Goal: Task Accomplishment & Management: Use online tool/utility

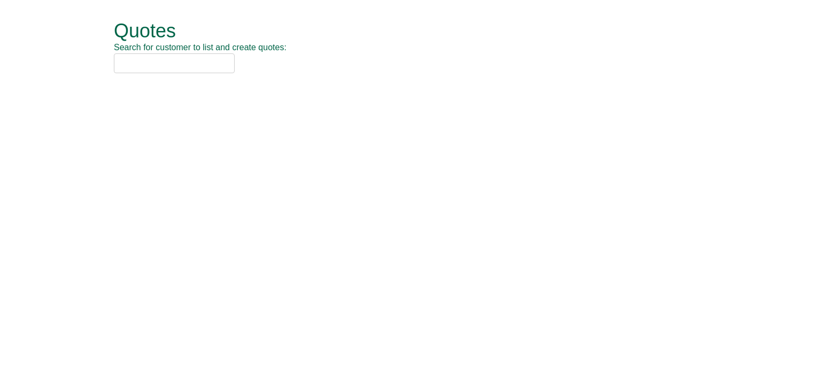
click at [176, 57] on input "text" at bounding box center [174, 63] width 121 height 20
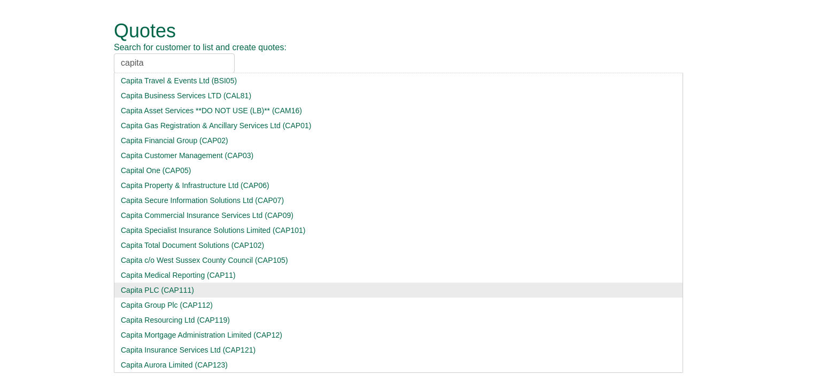
type input "capita"
click at [167, 289] on div "Capita PLC (CAP111)" at bounding box center [399, 290] width 556 height 11
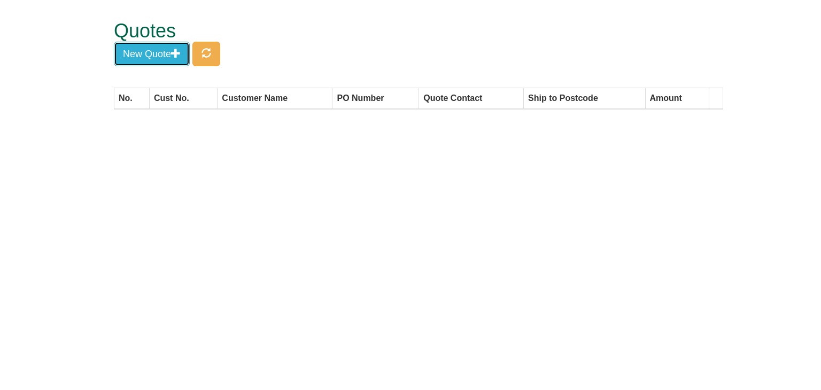
click at [154, 59] on button "New Quote" at bounding box center [152, 54] width 76 height 25
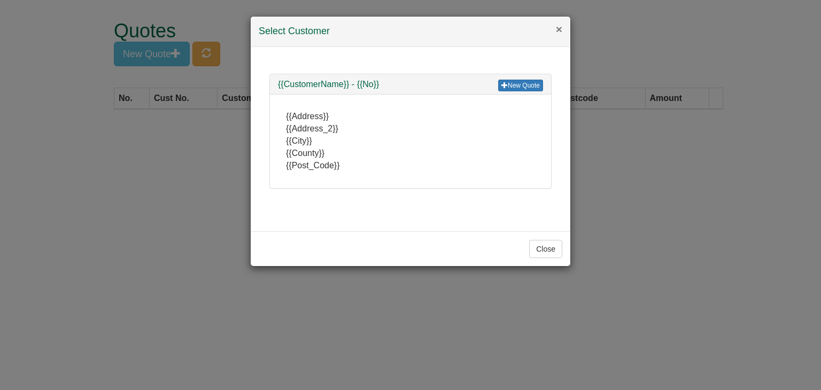
click at [558, 29] on button "×" at bounding box center [559, 29] width 6 height 11
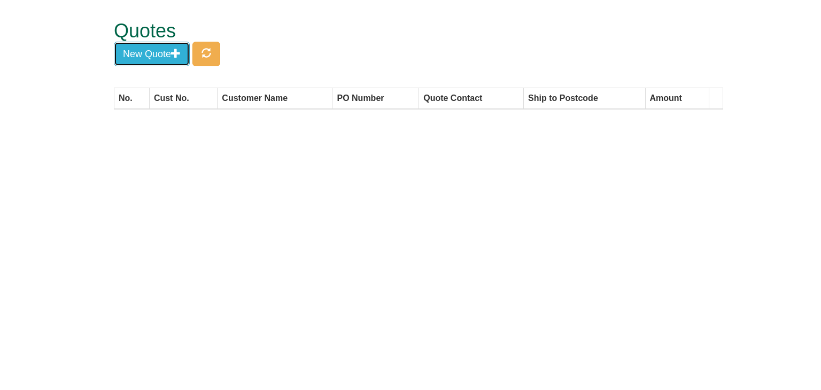
click at [161, 54] on button "New Quote" at bounding box center [152, 54] width 76 height 25
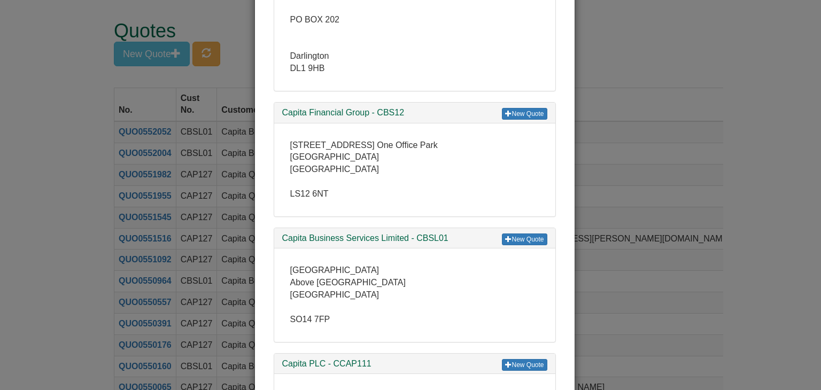
scroll to position [10696, 0]
click at [517, 233] on link "New Quote" at bounding box center [524, 239] width 45 height 12
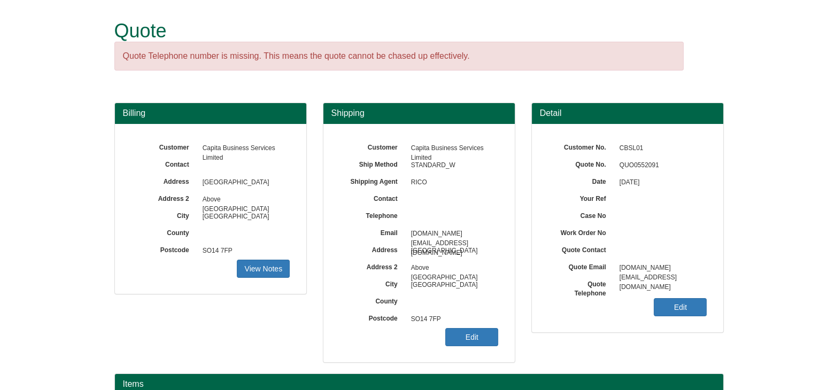
scroll to position [129, 0]
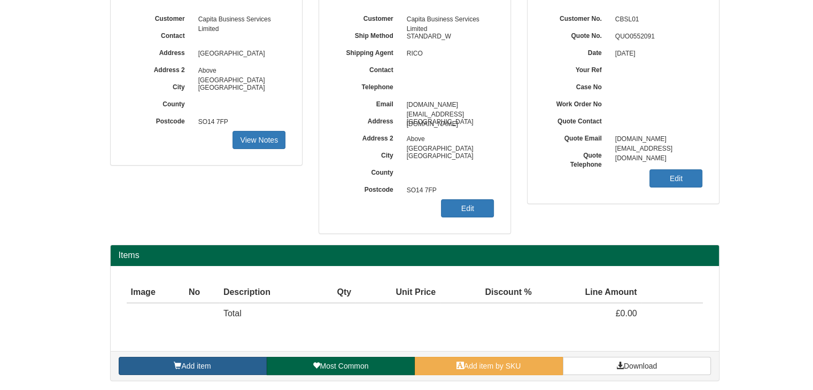
click at [183, 359] on link "Add item" at bounding box center [193, 366] width 148 height 18
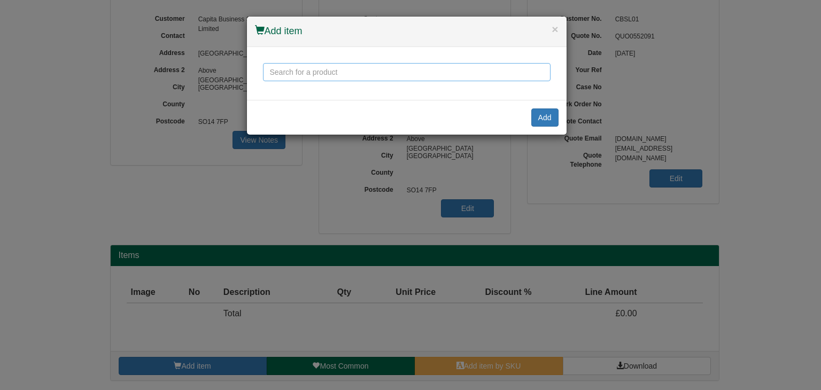
click at [329, 71] on input "text" at bounding box center [407, 72] width 288 height 18
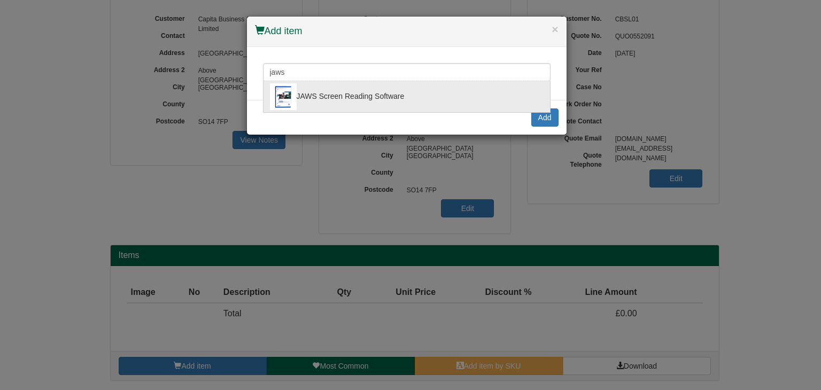
click at [332, 94] on div "JAWS Screen Reading Software" at bounding box center [407, 96] width 274 height 27
type input "JAWS Screen Reading Software"
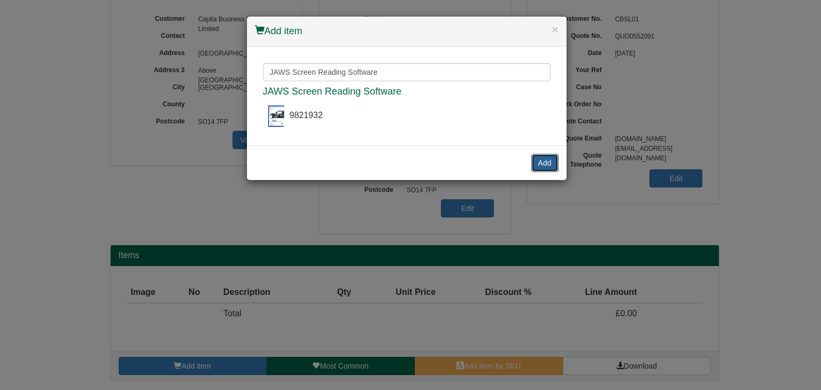
click at [541, 162] on button "Add" at bounding box center [545, 163] width 27 height 18
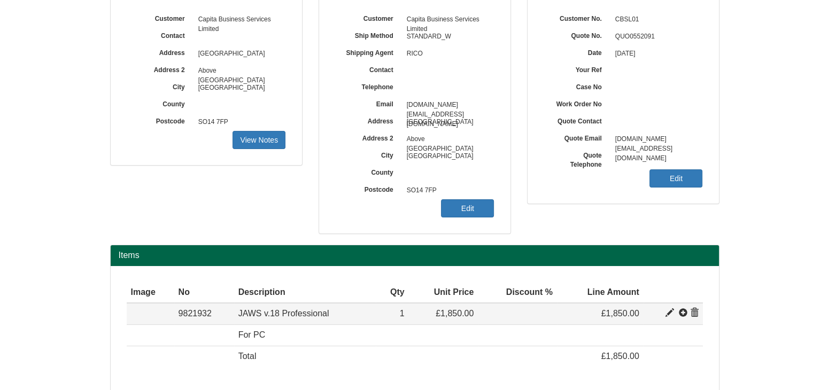
click at [665, 312] on td at bounding box center [673, 313] width 59 height 21
click at [668, 313] on span at bounding box center [670, 313] width 9 height 9
type input "JAWS v.18 Professional"
type input "Single Licence - electronic delivery"
type input "994.50"
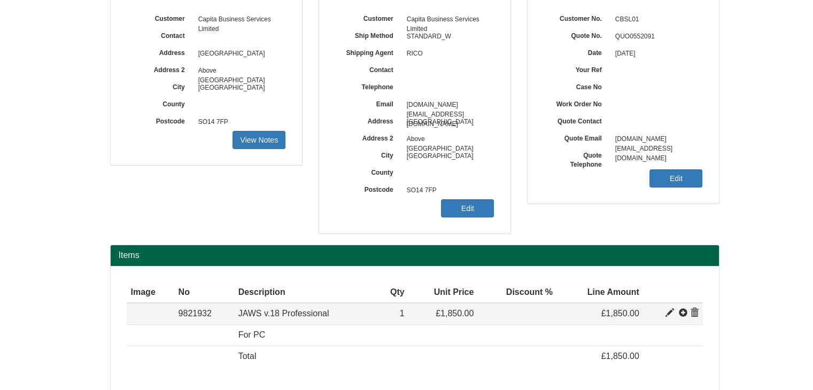
type input "1850.00"
type input "1"
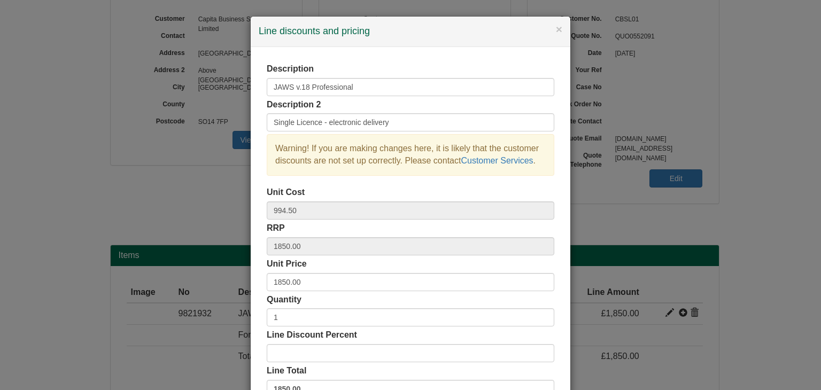
scroll to position [53, 0]
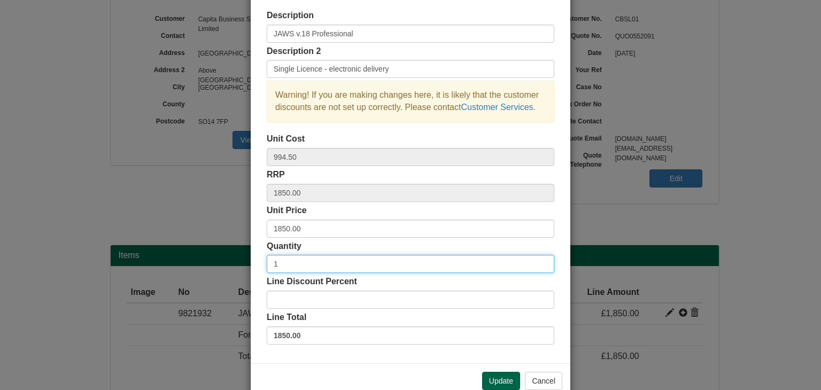
drag, startPoint x: 294, startPoint y: 270, endPoint x: 255, endPoint y: 270, distance: 39.6
click at [255, 270] on div "Description JAWS v.18 Professional Description 2 Single Licence - electronic de…" at bounding box center [411, 179] width 320 height 370
type input "5"
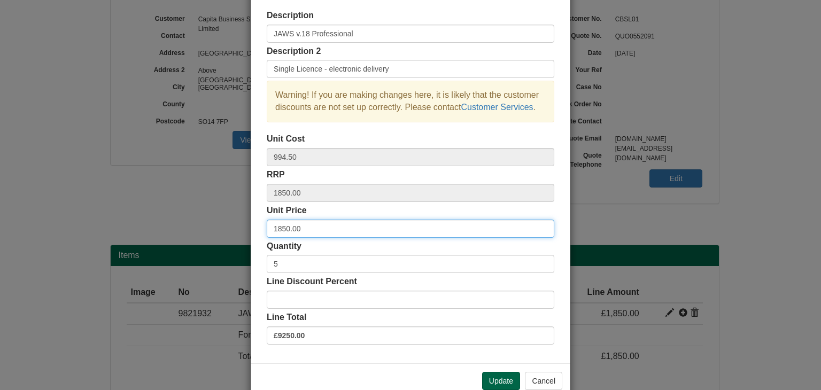
drag, startPoint x: 304, startPoint y: 225, endPoint x: 251, endPoint y: 228, distance: 52.5
click at [251, 228] on div "Description JAWS v.18 Professional Description 2 Single Licence - electronic de…" at bounding box center [411, 179] width 320 height 370
type input "2082"
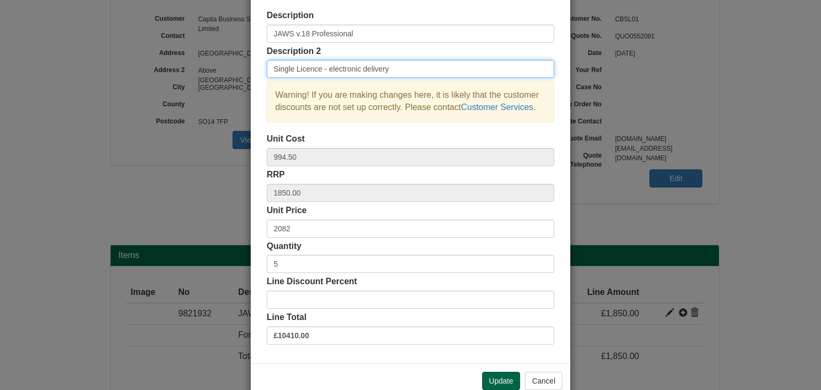
drag, startPoint x: 386, startPoint y: 71, endPoint x: 233, endPoint y: 62, distance: 152.7
click at [233, 62] on div "× Line discounts and pricing Description JAWS v.18 Professional Description 2 S…" at bounding box center [410, 195] width 821 height 390
type input "Enterprise License plus SMA (2 years)"
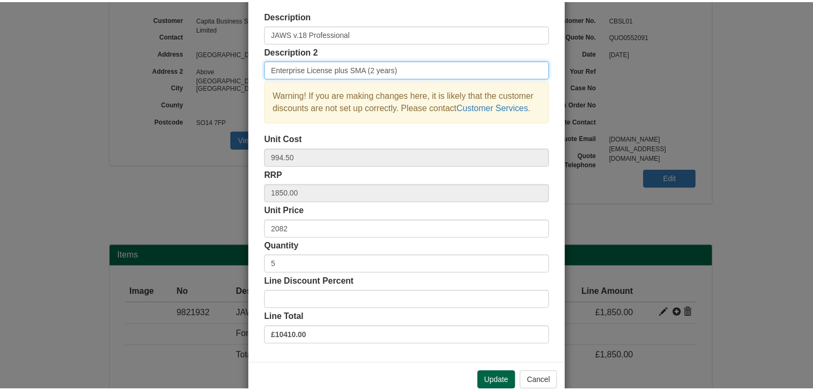
scroll to position [77, 0]
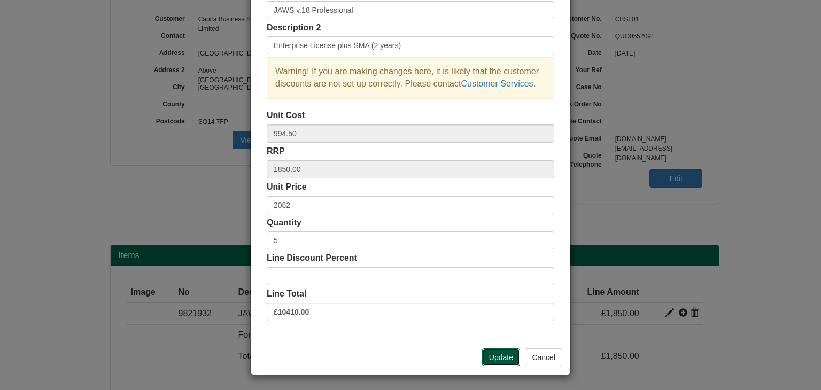
click at [497, 353] on button "Update" at bounding box center [501, 358] width 38 height 18
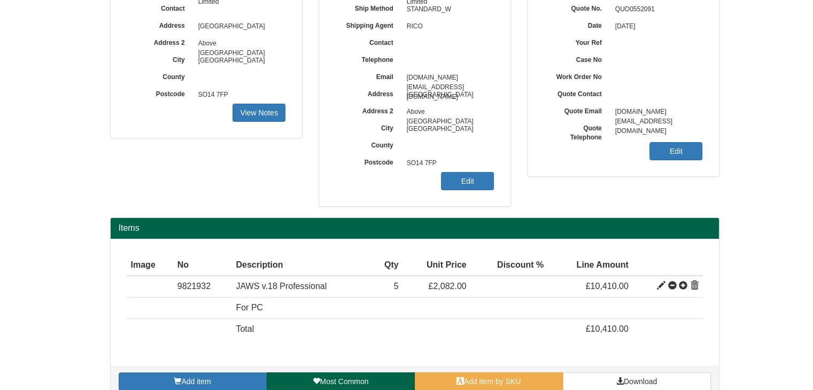
scroll to position [171, 0]
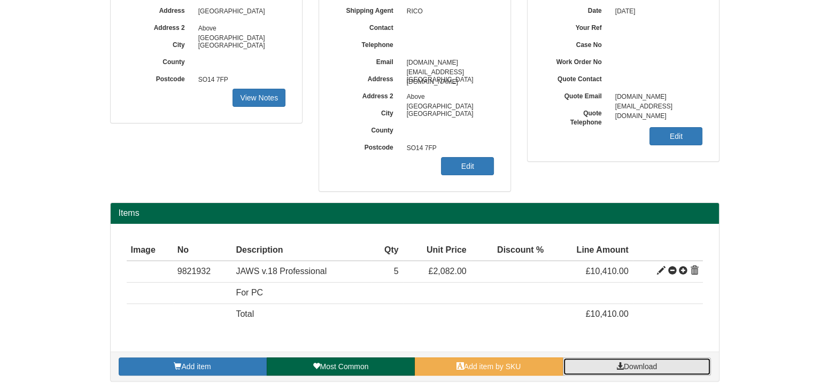
click at [619, 363] on span at bounding box center [620, 366] width 7 height 7
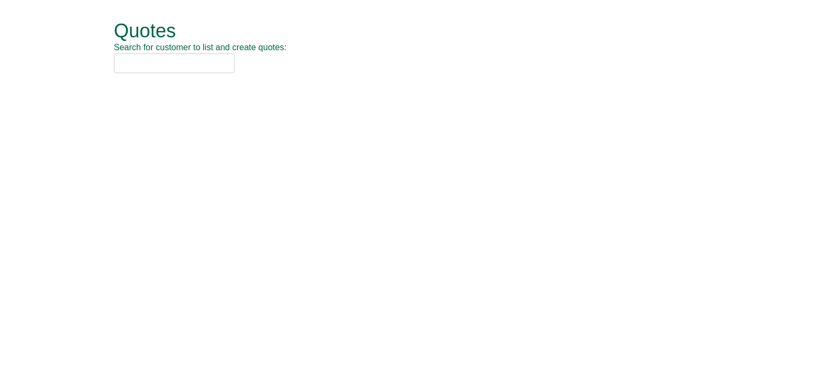
click at [163, 65] on input "text" at bounding box center [174, 63] width 121 height 20
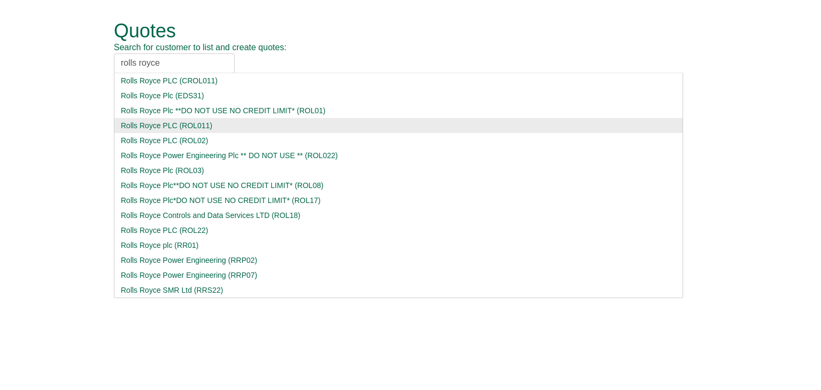
type input "rolls royce"
click at [176, 127] on div "Rolls Royce PLC (ROL011)" at bounding box center [399, 125] width 556 height 11
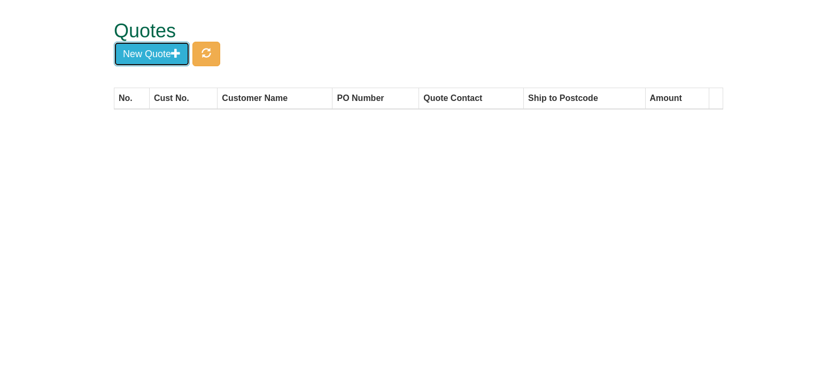
click at [170, 57] on button "New Quote" at bounding box center [152, 54] width 76 height 25
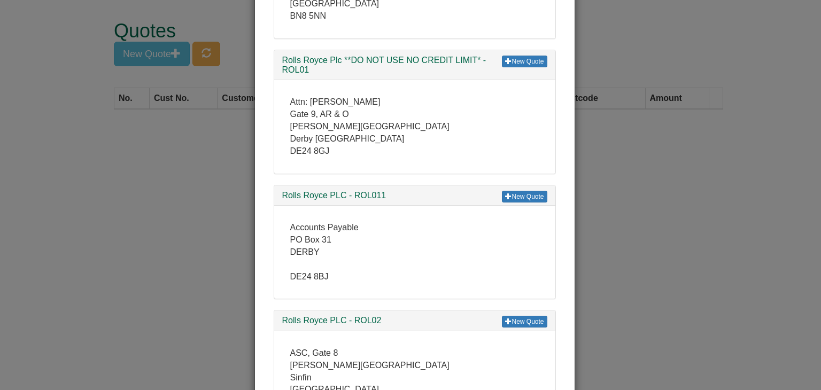
scroll to position [428, 0]
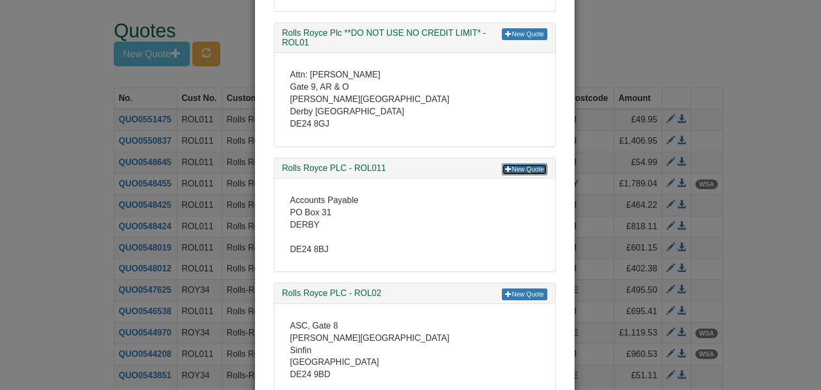
click at [528, 167] on link "New Quote" at bounding box center [524, 170] width 45 height 12
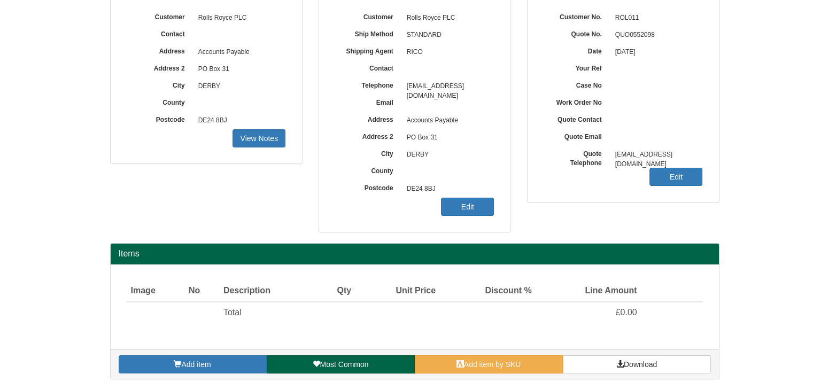
scroll to position [89, 0]
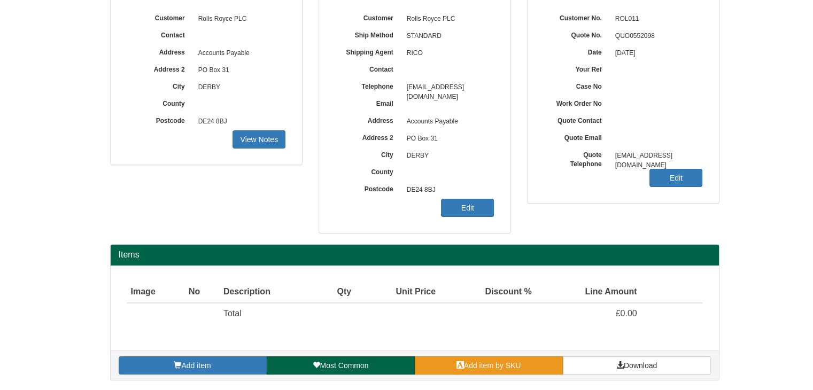
click at [506, 368] on span "Add item by SKU" at bounding box center [492, 366] width 57 height 9
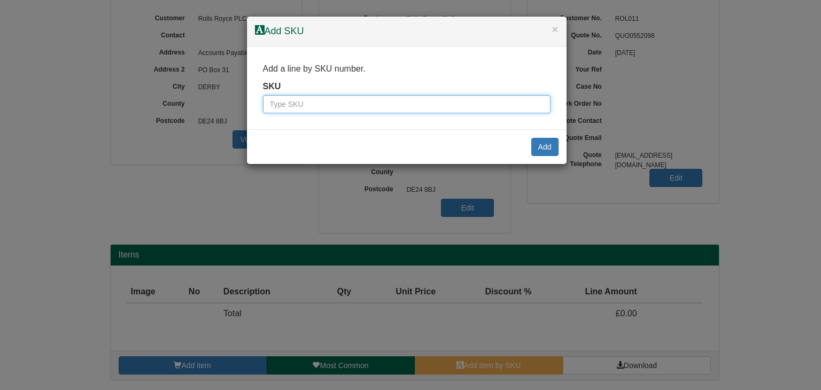
click at [358, 105] on input "text" at bounding box center [407, 104] width 288 height 18
type input "100072320"
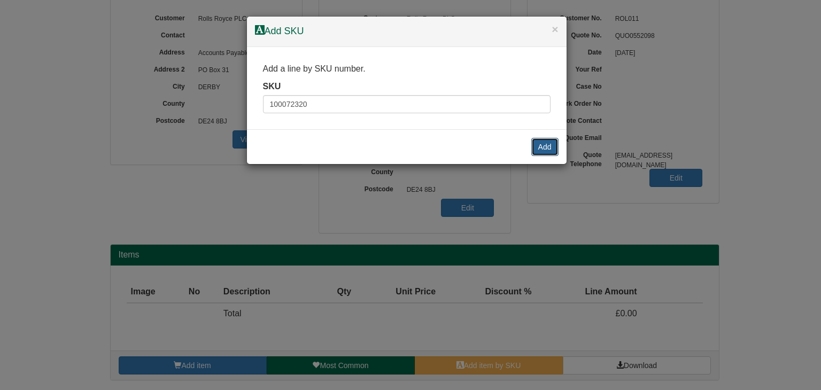
click at [552, 142] on button "Add" at bounding box center [545, 147] width 27 height 18
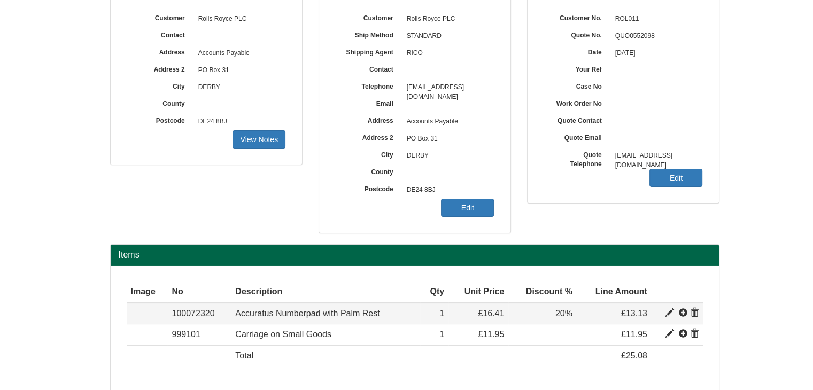
click at [697, 314] on span at bounding box center [694, 313] width 9 height 9
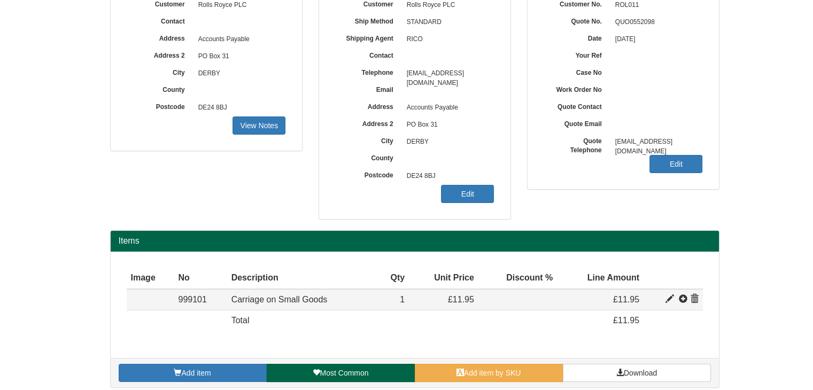
scroll to position [111, 0]
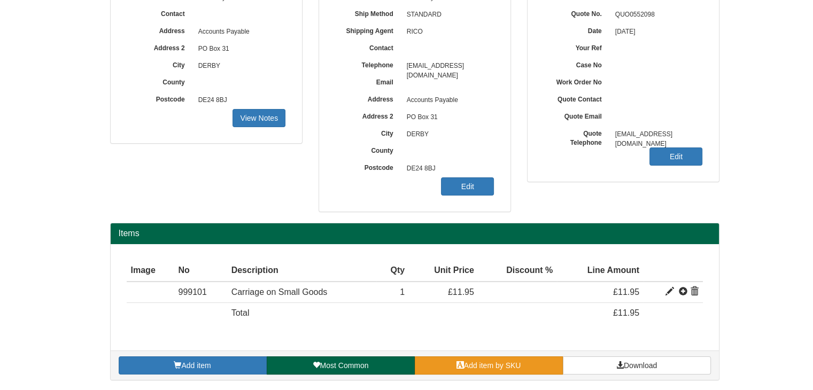
click at [473, 359] on link "Add item by SKU" at bounding box center [489, 366] width 148 height 18
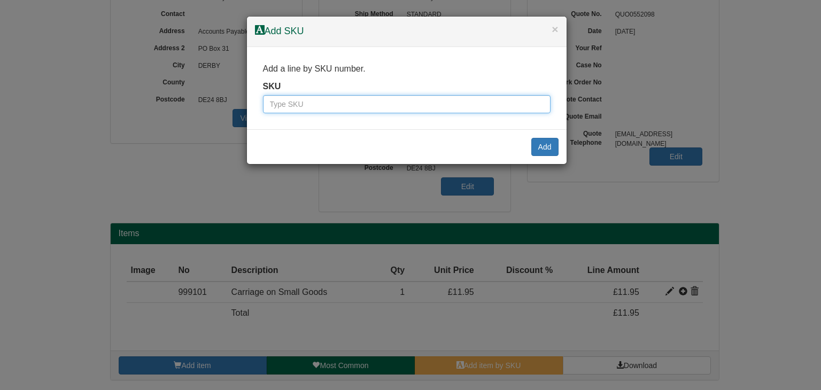
click at [368, 106] on input "text" at bounding box center [407, 104] width 288 height 18
paste input "100072330"
type input "100072330"
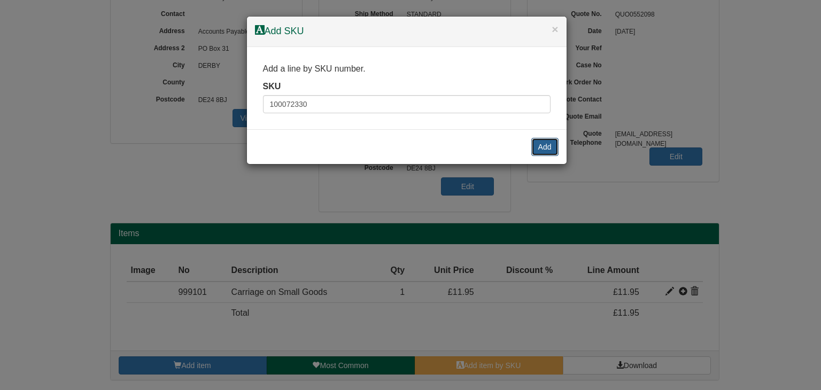
click at [543, 148] on button "Add" at bounding box center [545, 147] width 27 height 18
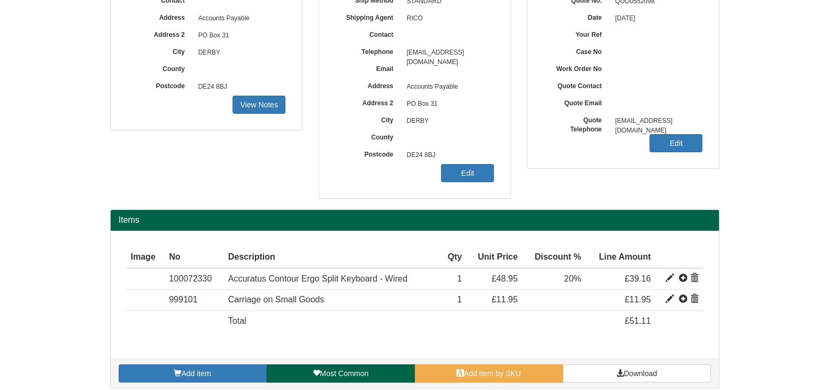
scroll to position [132, 0]
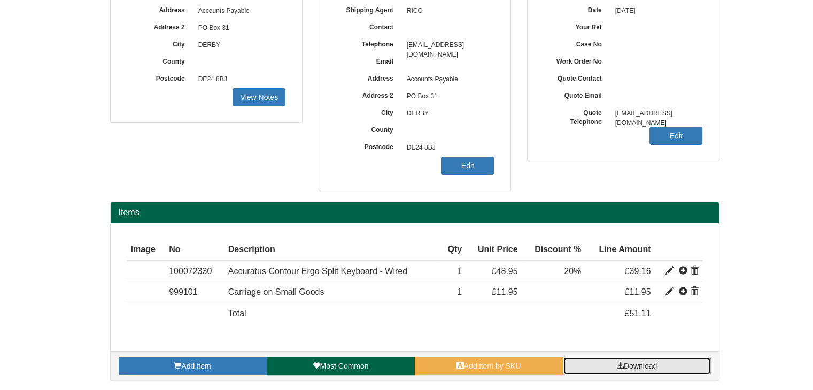
click at [638, 363] on span "Download" at bounding box center [640, 366] width 33 height 9
